Goal: Find specific page/section: Find specific page/section

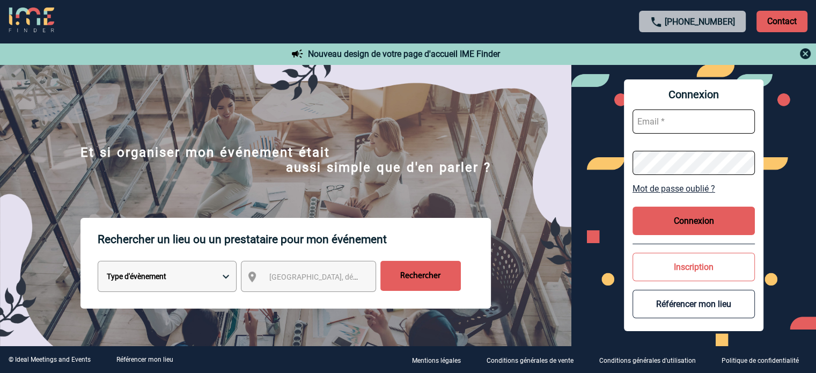
type input "[EMAIL_ADDRESS][DOMAIN_NAME]"
click at [654, 208] on button "Connexion" at bounding box center [693, 220] width 122 height 28
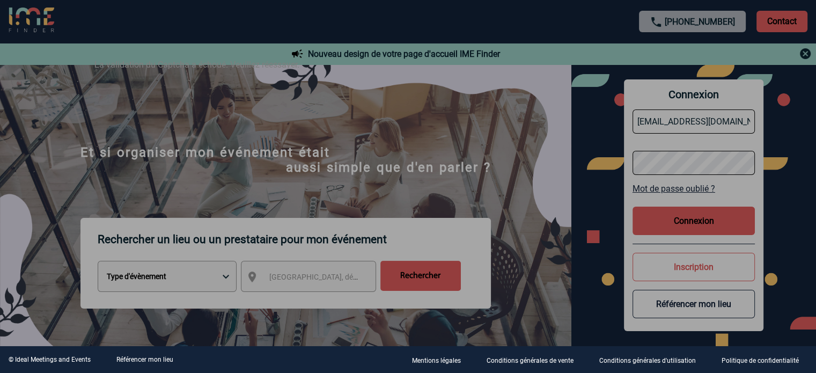
click at [684, 226] on div at bounding box center [408, 186] width 816 height 373
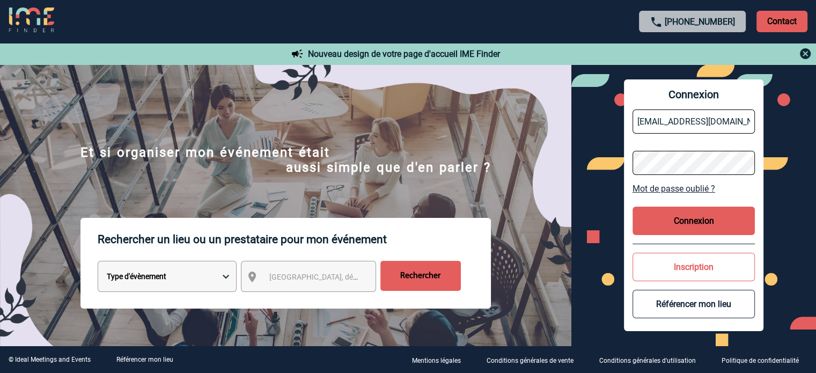
click at [707, 221] on button "Connexion" at bounding box center [693, 220] width 122 height 28
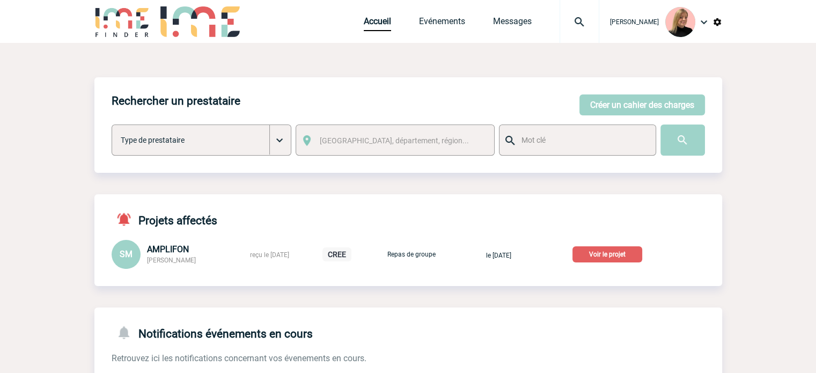
click at [154, 249] on span "AMPLIFON" at bounding box center [168, 249] width 42 height 10
click at [137, 249] on div "SM" at bounding box center [126, 254] width 29 height 29
click at [610, 252] on p "Voir le projet" at bounding box center [607, 254] width 70 height 16
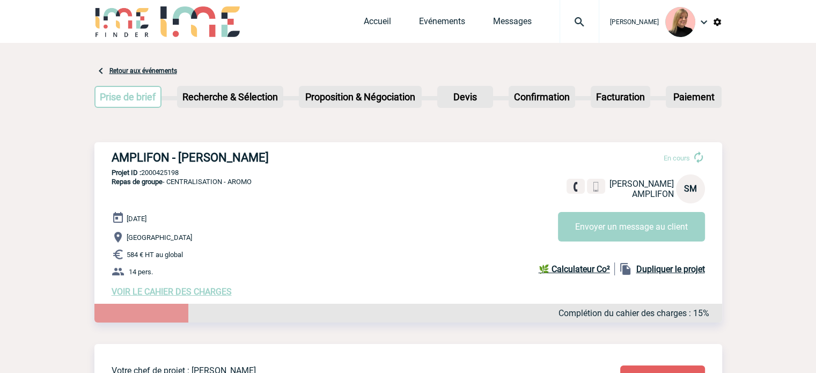
drag, startPoint x: 122, startPoint y: 155, endPoint x: 291, endPoint y: 144, distance: 168.8
click at [291, 144] on div "AMPLIFON - Sophie MOMPLOT En cours Sophie MOMPLOT AMPLIFON SM Envoyer un messag…" at bounding box center [408, 223] width 628 height 163
copy h3 "AMPLIFON - Sophie MOMPLOT"
click at [150, 173] on p "Projet ID : 2000425198" at bounding box center [408, 172] width 628 height 8
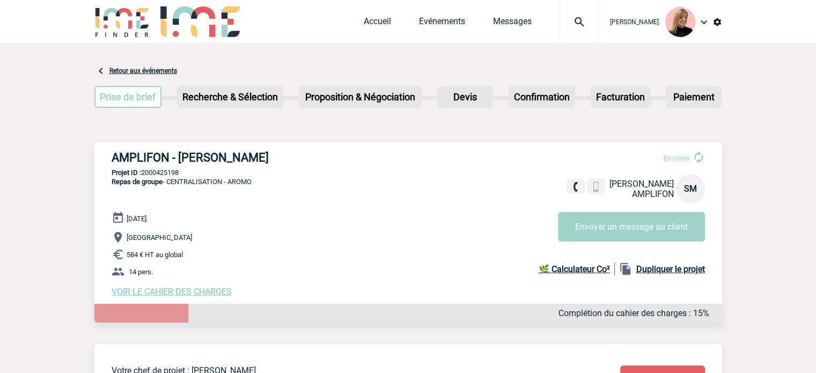
copy p "2000425198"
